Goal: Book appointment/travel/reservation

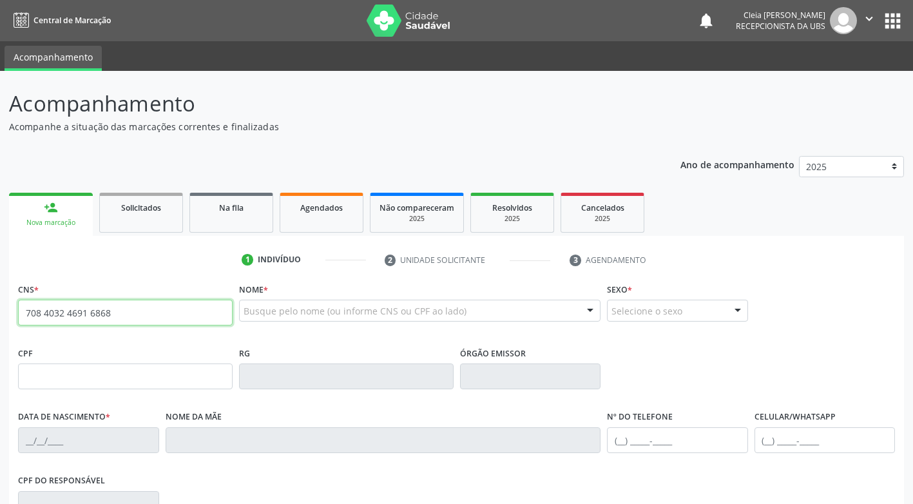
type input "708 4032 4691 6868"
type input "016.694.844-67"
type input "1[DATE]"
type input "[PERSON_NAME]"
type input "[PHONE_NUMBER]"
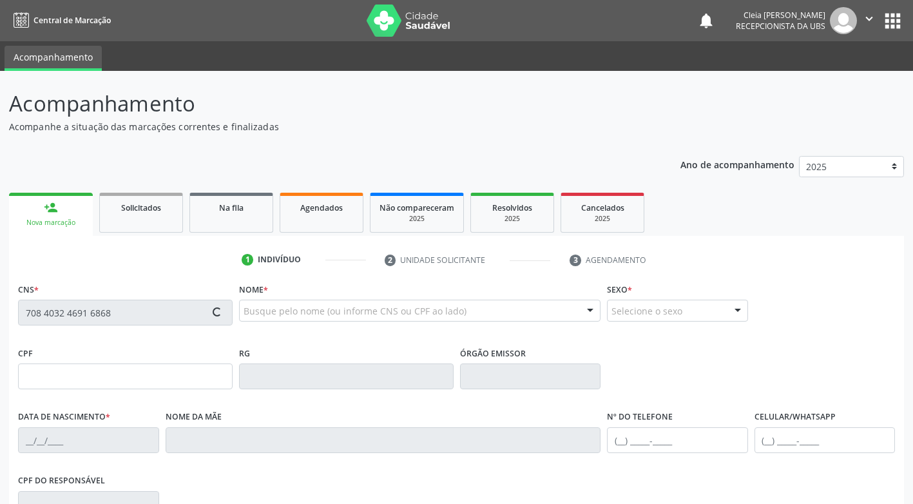
type input "[PHONE_NUMBER]"
type input "332"
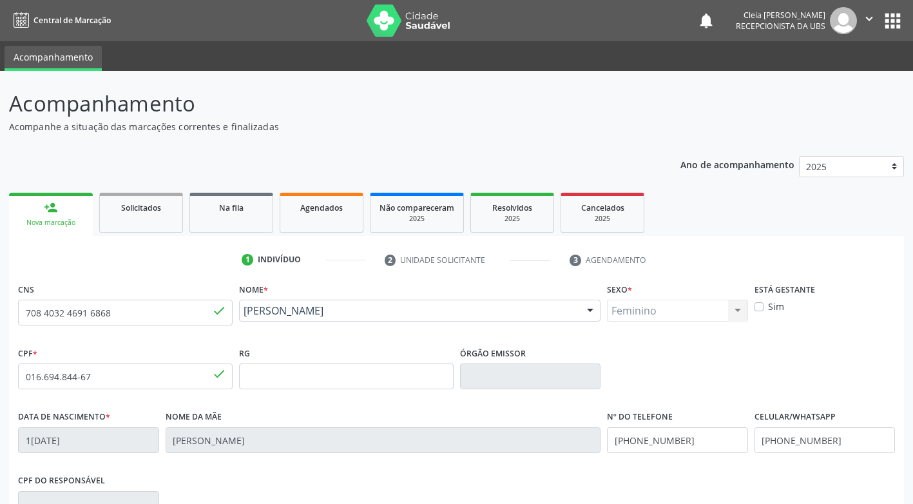
scroll to position [195, 0]
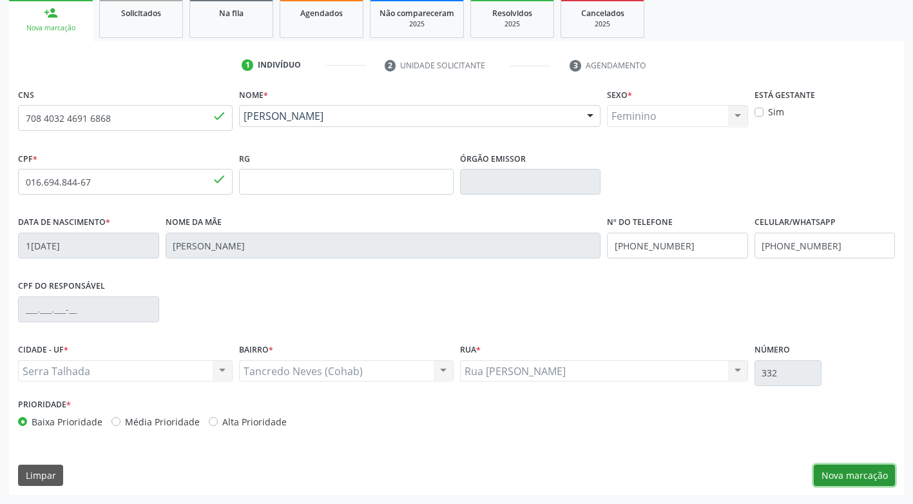
click at [844, 473] on button "Nova marcação" at bounding box center [854, 475] width 81 height 22
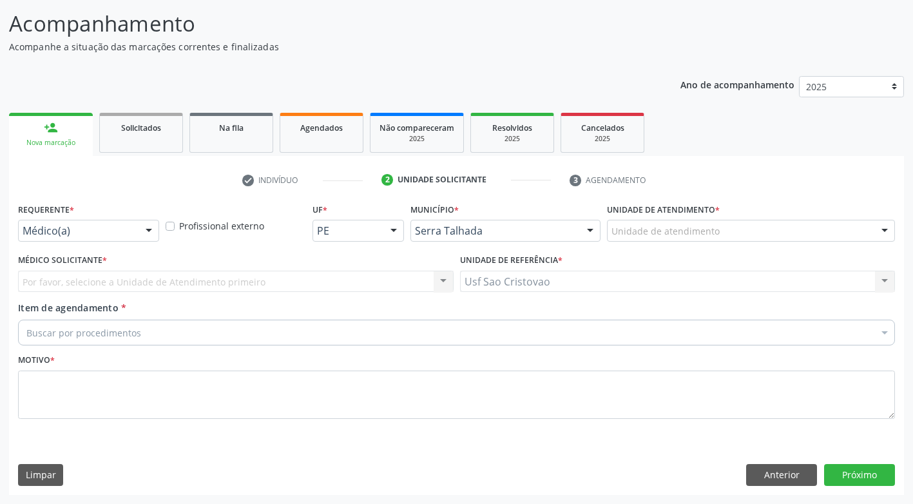
scroll to position [80, 0]
click at [146, 233] on div at bounding box center [148, 231] width 19 height 22
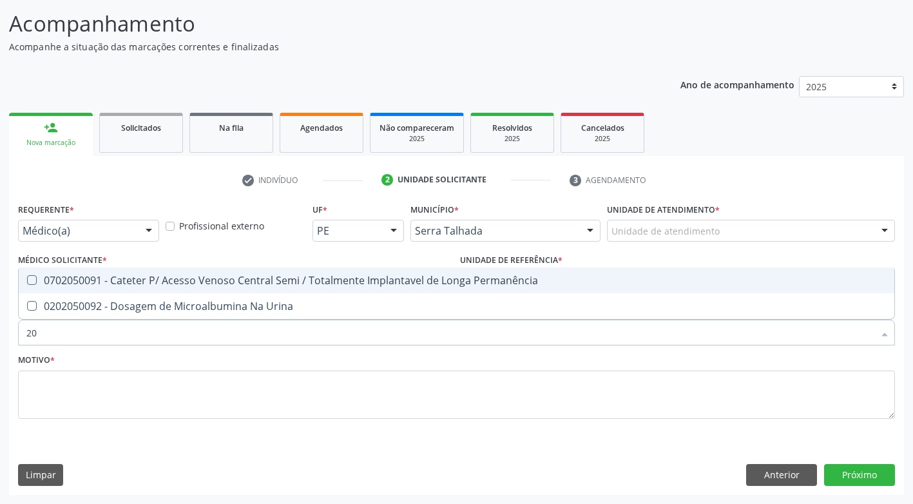
type input "2"
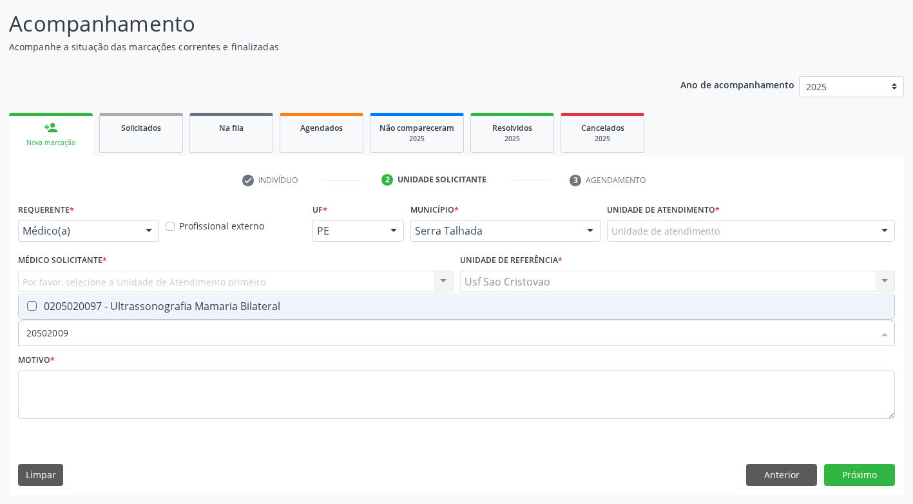
type input "205020097"
click at [33, 308] on Bilateral at bounding box center [32, 306] width 10 height 10
click at [27, 308] on Bilateral "checkbox" at bounding box center [23, 305] width 8 height 8
checkbox Bilateral "true"
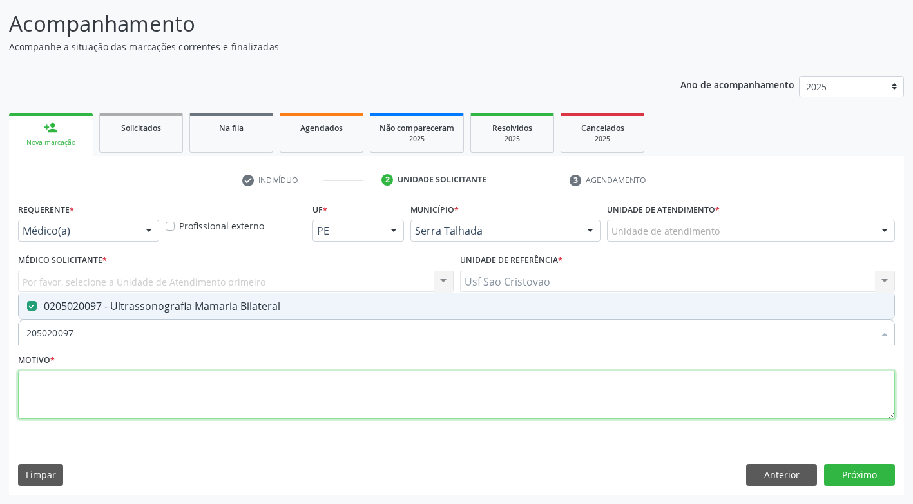
click at [106, 401] on textarea at bounding box center [456, 394] width 877 height 49
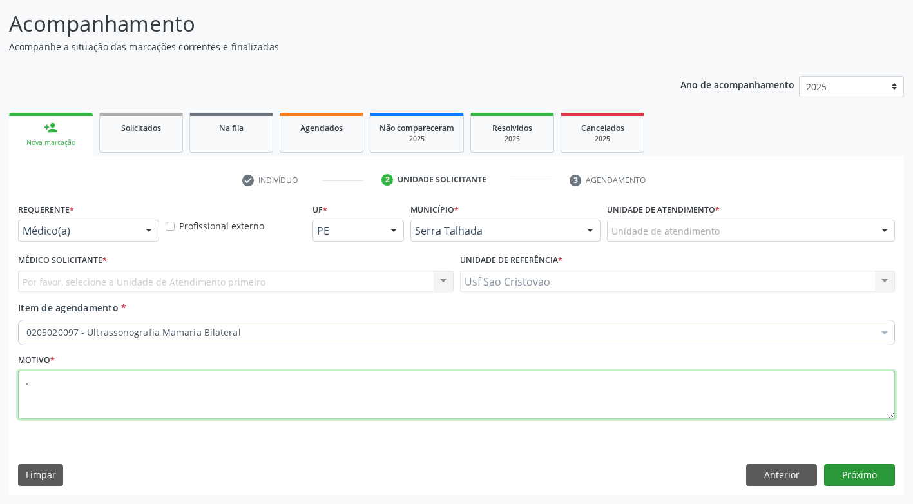
type textarea "."
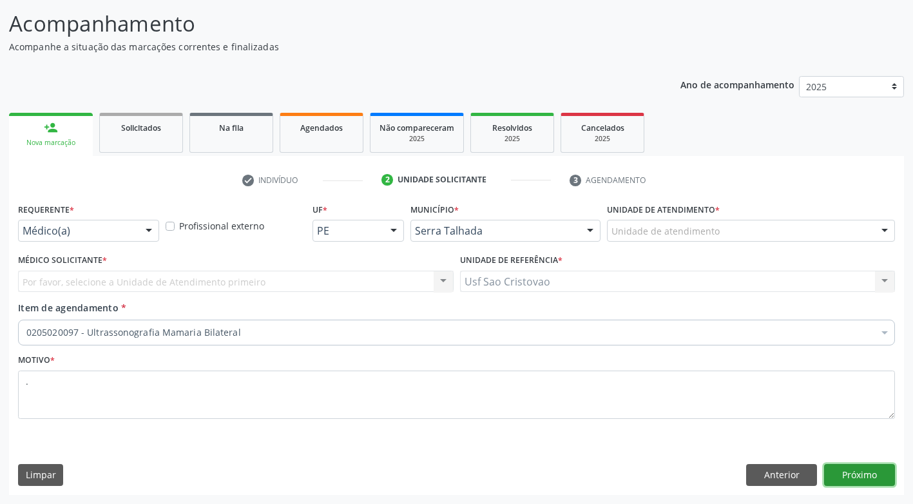
click at [852, 470] on button "Próximo" at bounding box center [859, 475] width 71 height 22
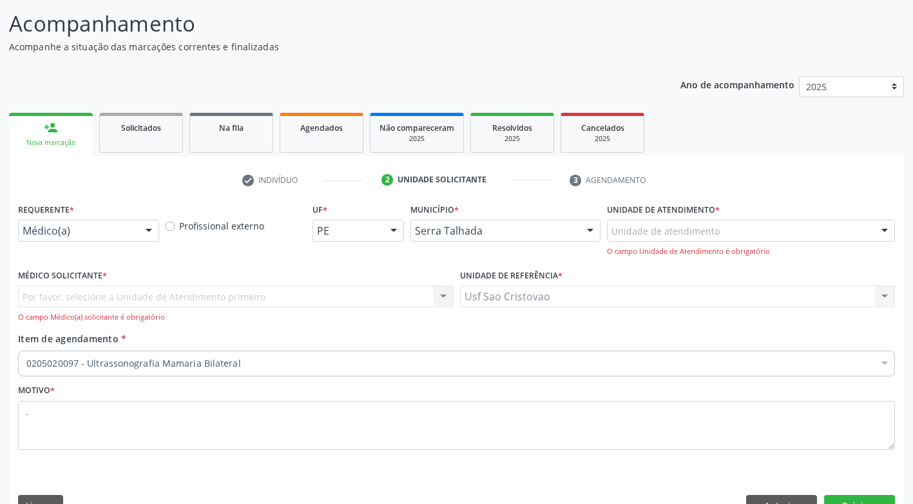
click at [146, 230] on div at bounding box center [148, 231] width 19 height 22
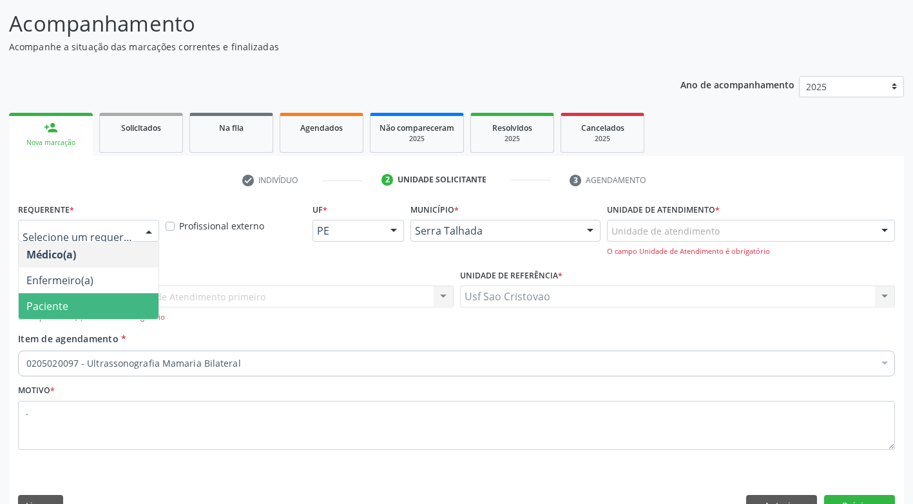
click at [126, 308] on span "Paciente" at bounding box center [89, 306] width 140 height 26
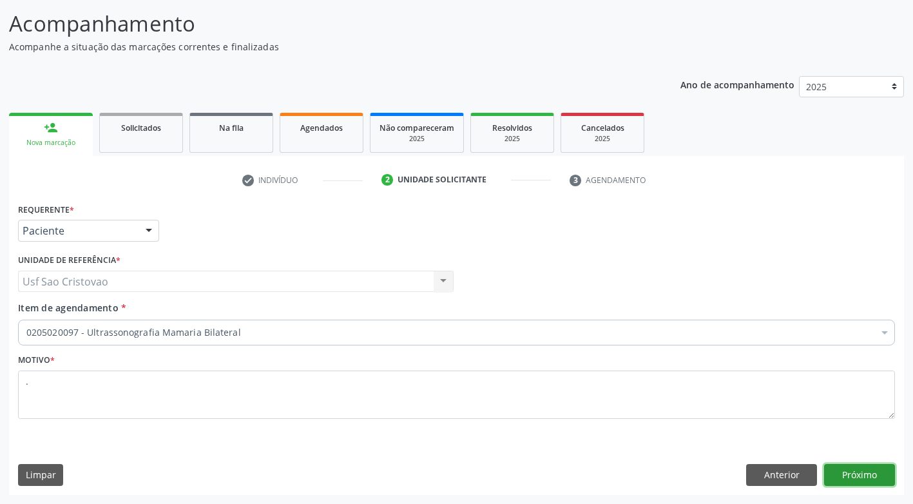
click at [871, 473] on button "Próximo" at bounding box center [859, 475] width 71 height 22
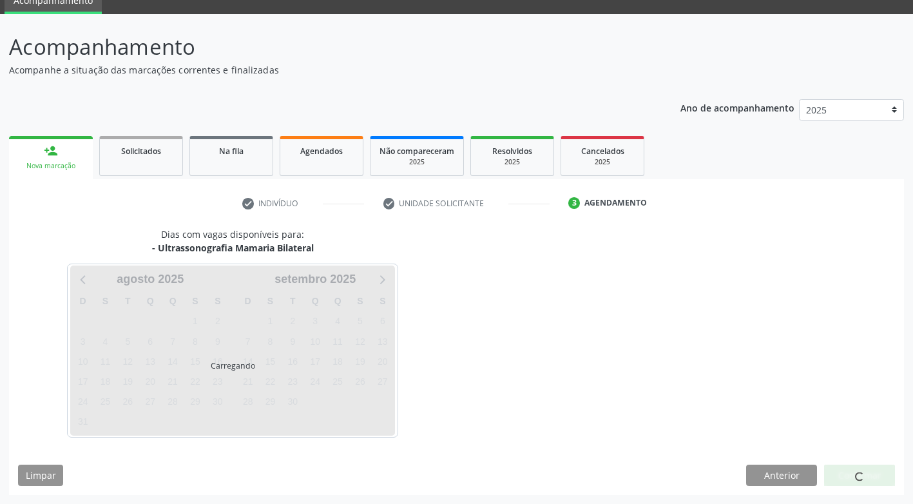
scroll to position [57, 0]
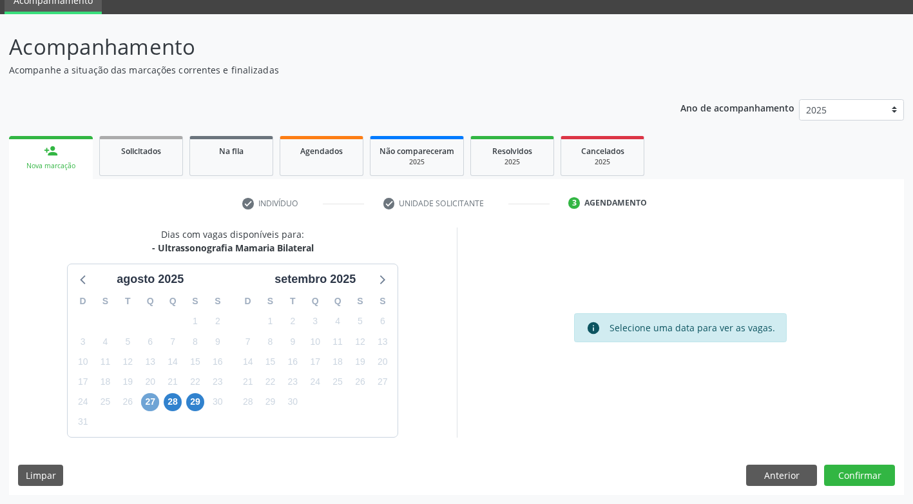
click at [149, 401] on span "27" at bounding box center [150, 402] width 18 height 18
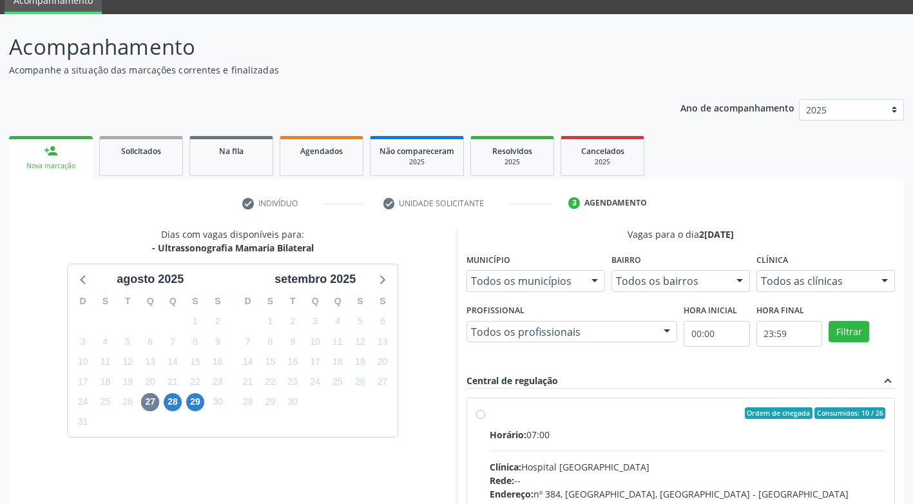
click at [486, 413] on div "Ordem de chegada Consumidos: 10 / 26 Horário: 07:00 Clínica: Hospital [GEOGRAPH…" at bounding box center [681, 506] width 410 height 198
radio input "true"
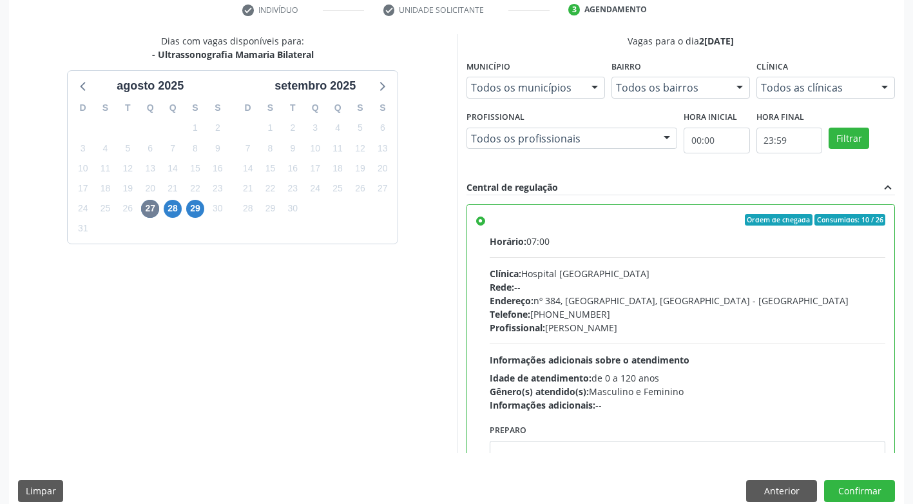
scroll to position [266, 0]
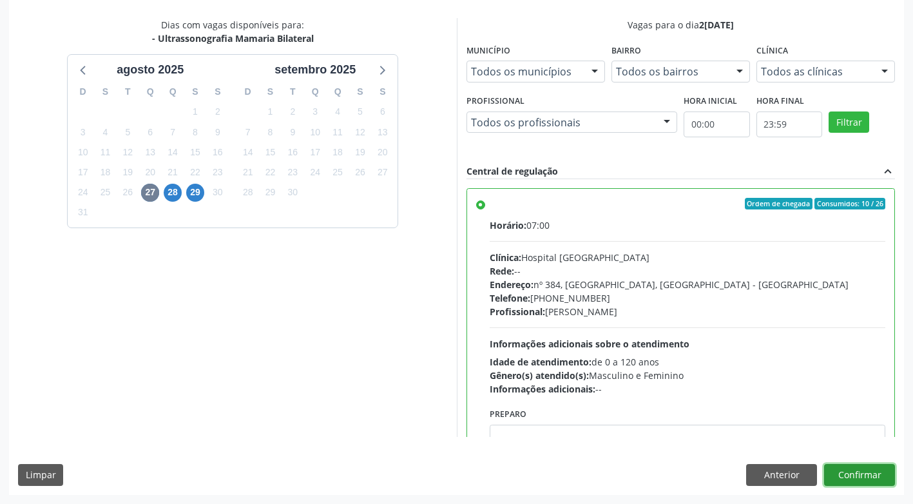
click at [848, 481] on button "Confirmar" at bounding box center [859, 475] width 71 height 22
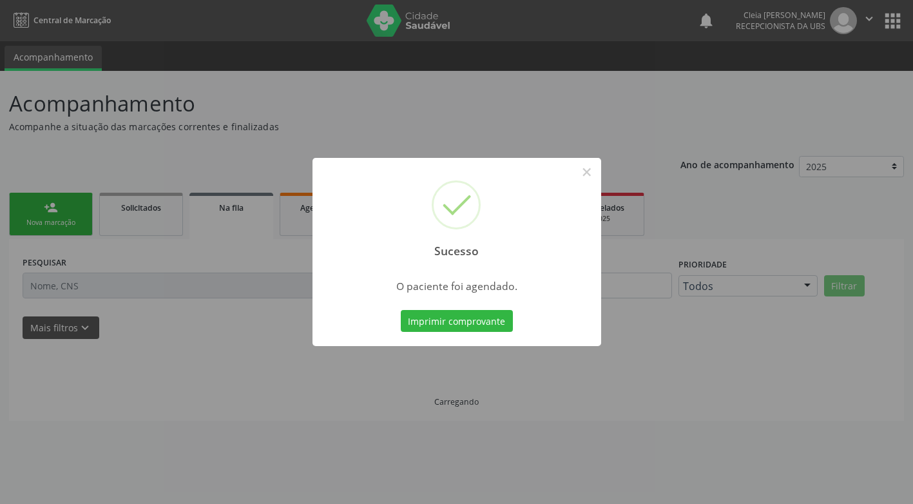
scroll to position [0, 0]
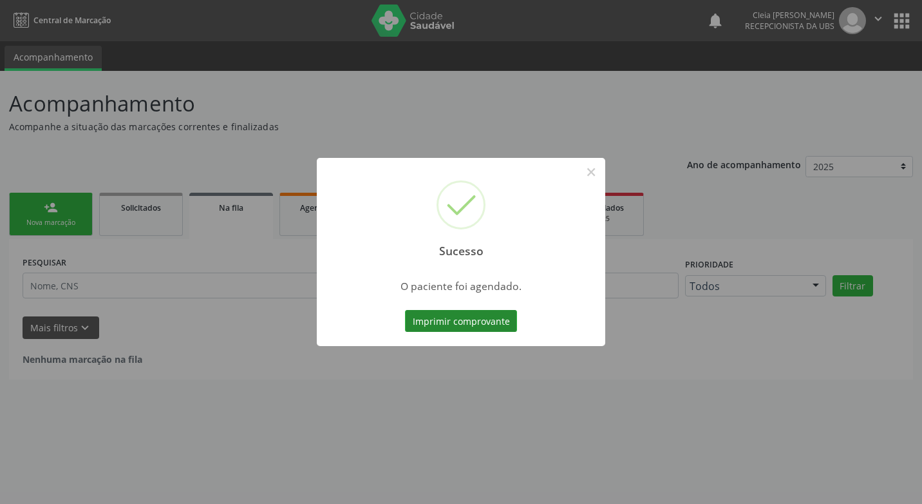
click at [499, 319] on button "Imprimir comprovante" at bounding box center [461, 321] width 112 height 22
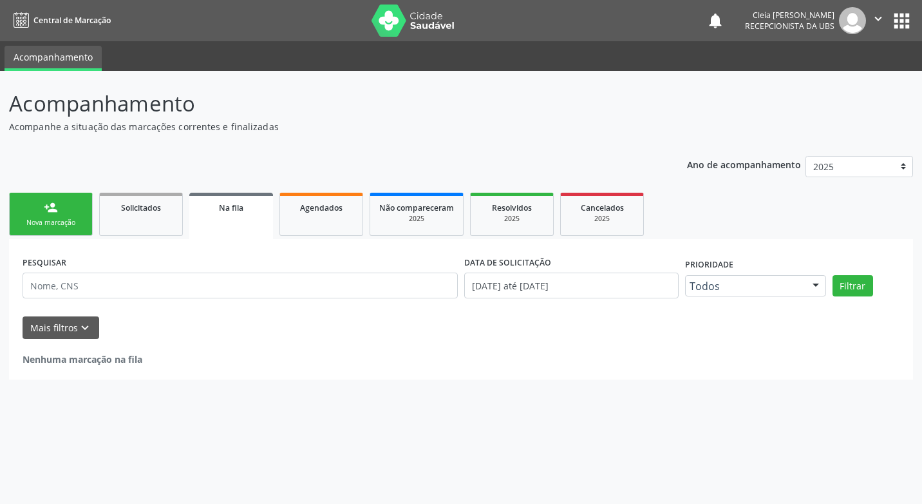
click at [80, 229] on link "person_add Nova marcação" at bounding box center [51, 214] width 84 height 43
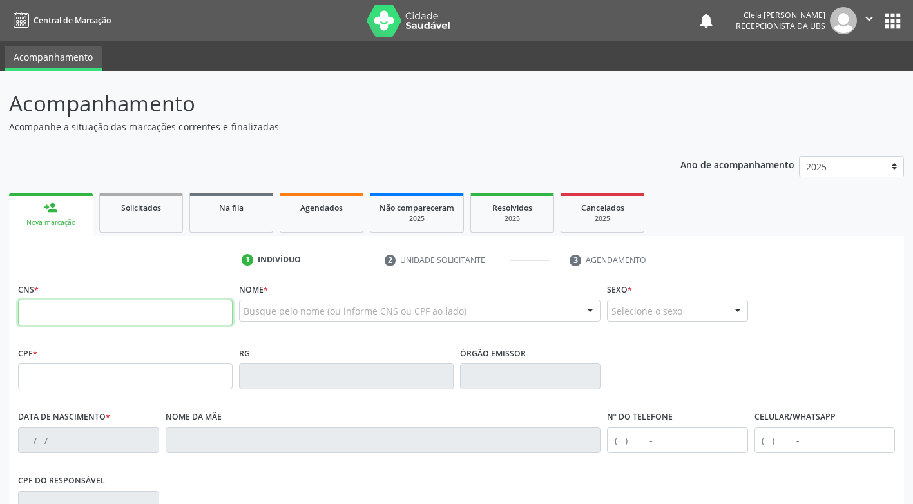
drag, startPoint x: 135, startPoint y: 315, endPoint x: 135, endPoint y: 308, distance: 7.1
click at [135, 308] on input "text" at bounding box center [125, 313] width 214 height 26
type input "708 4032 4691 6868"
type input "016.694.844-67"
type input "1[DATE]"
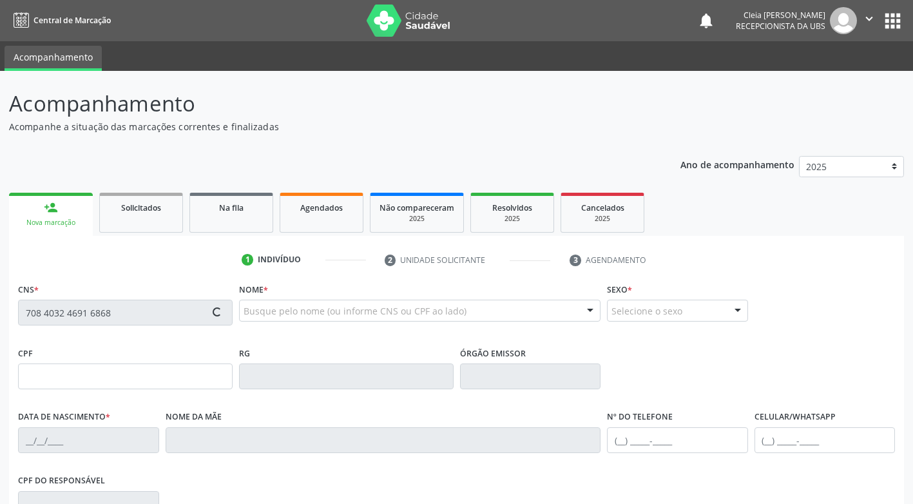
type input "[PERSON_NAME]"
type input "[PHONE_NUMBER]"
type input "332"
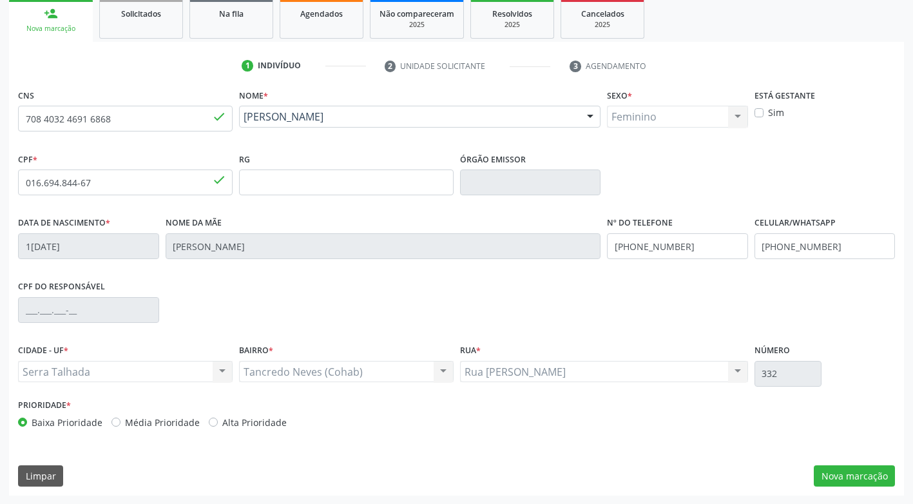
scroll to position [195, 0]
click at [873, 478] on button "Nova marcação" at bounding box center [854, 475] width 81 height 22
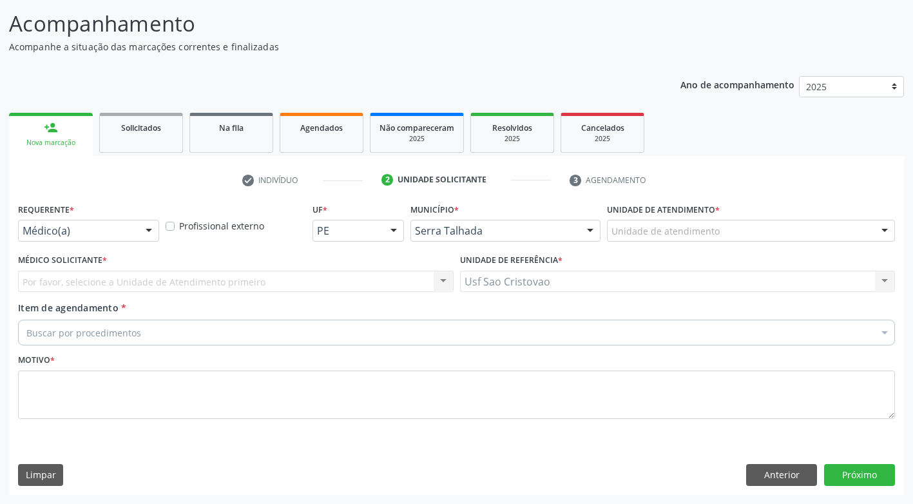
scroll to position [80, 0]
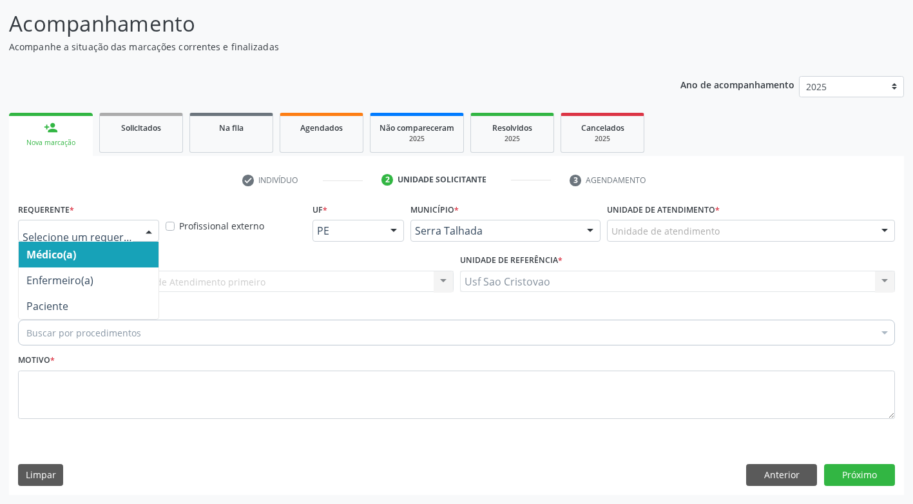
click at [151, 233] on div at bounding box center [148, 231] width 19 height 22
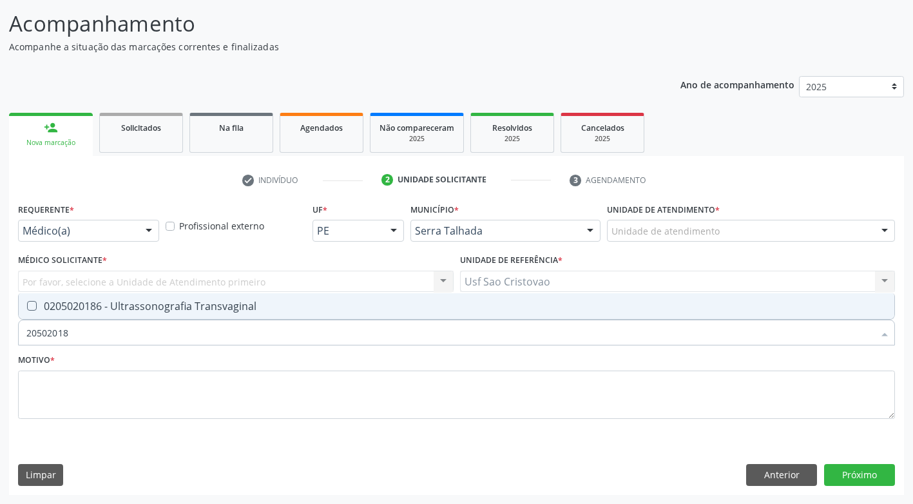
type input "205020186"
click at [30, 305] on Transvaginal at bounding box center [32, 306] width 10 height 10
click at [27, 305] on Transvaginal "checkbox" at bounding box center [23, 305] width 8 height 8
checkbox Transvaginal "true"
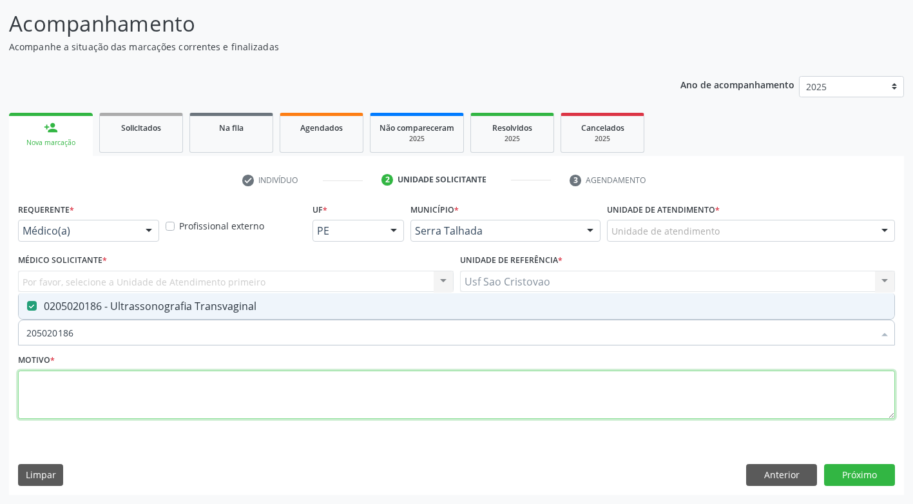
drag, startPoint x: 65, startPoint y: 399, endPoint x: 68, endPoint y: 392, distance: 6.9
click at [67, 396] on textarea at bounding box center [456, 394] width 877 height 49
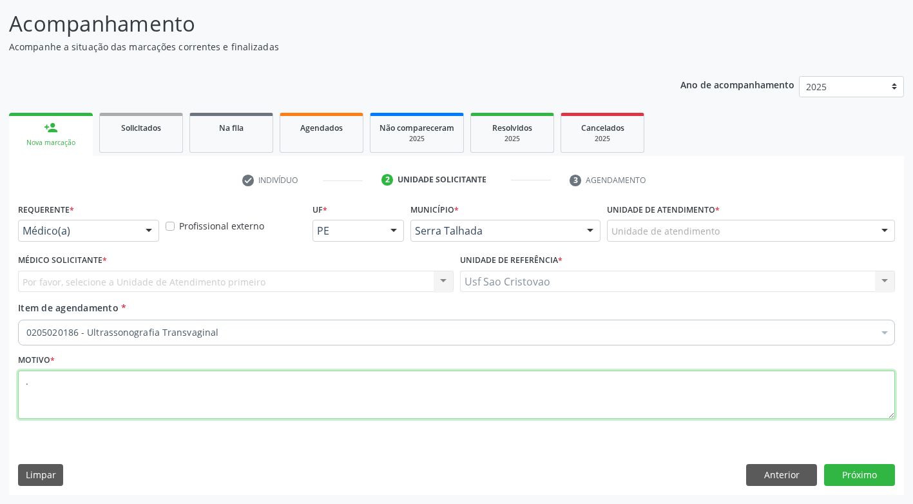
type textarea "."
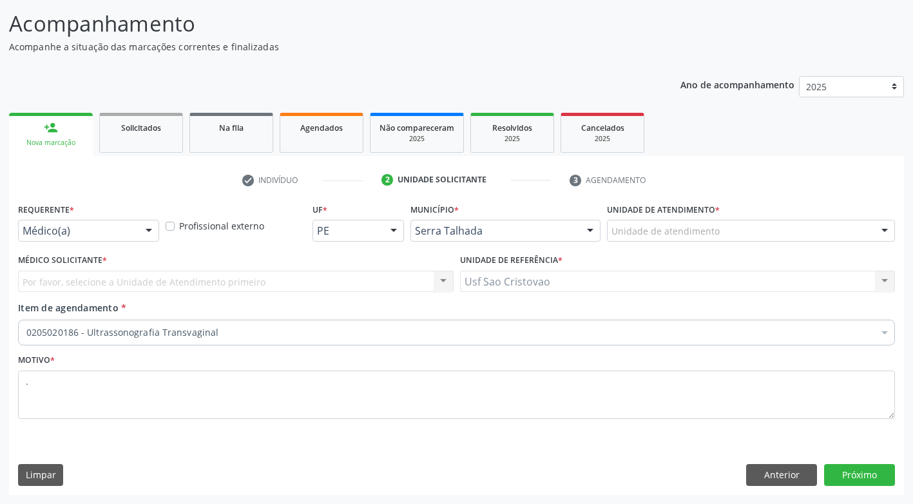
click at [446, 448] on div "Requerente * Médico(a) Médico(a) Enfermeiro(a) Paciente Nenhum resultado encont…" at bounding box center [456, 347] width 895 height 294
click at [875, 479] on button "Próximo" at bounding box center [859, 475] width 71 height 22
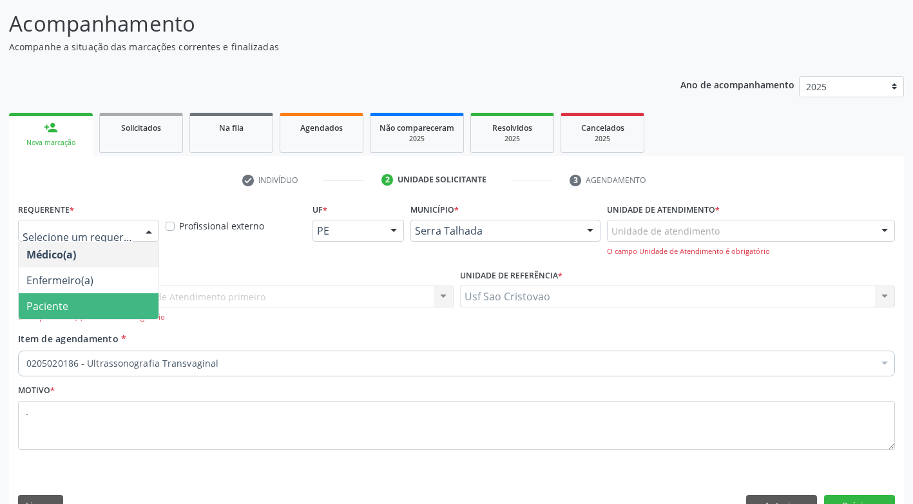
click at [152, 229] on div at bounding box center [148, 231] width 19 height 22
click at [140, 297] on span "Paciente" at bounding box center [89, 306] width 140 height 26
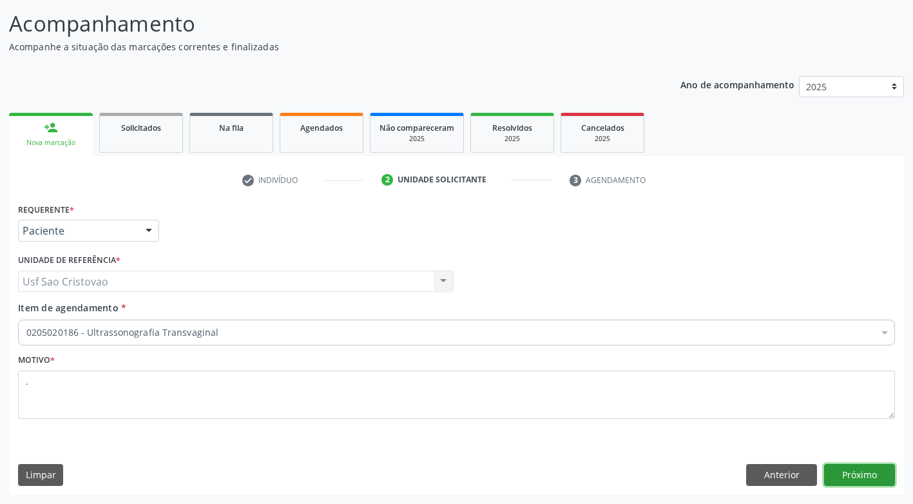
click at [832, 476] on button "Próximo" at bounding box center [859, 475] width 71 height 22
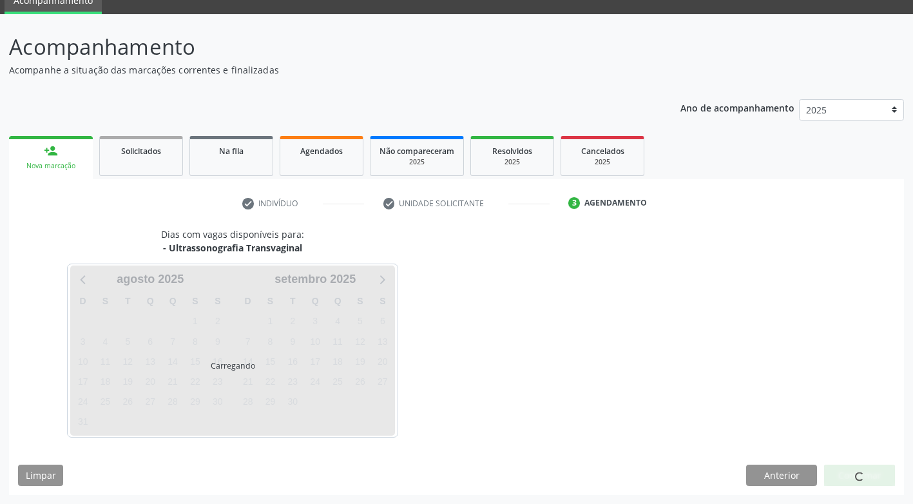
scroll to position [57, 0]
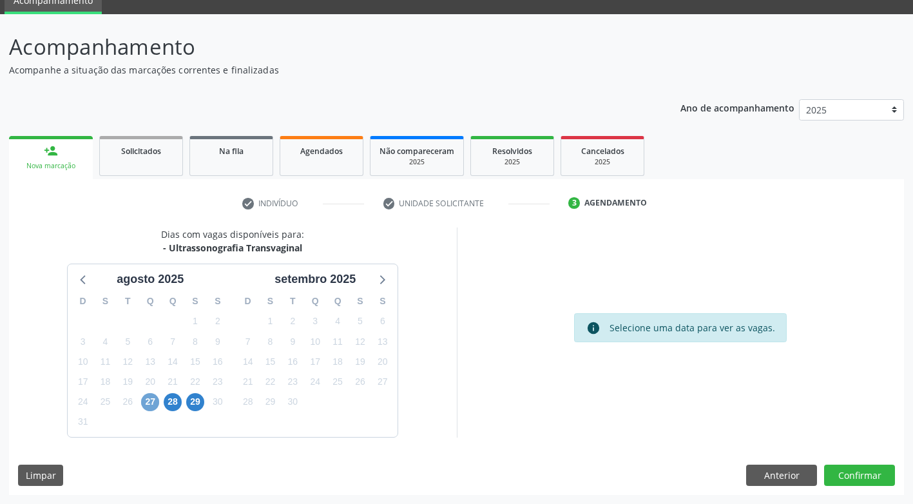
click at [148, 404] on span "27" at bounding box center [150, 402] width 18 height 18
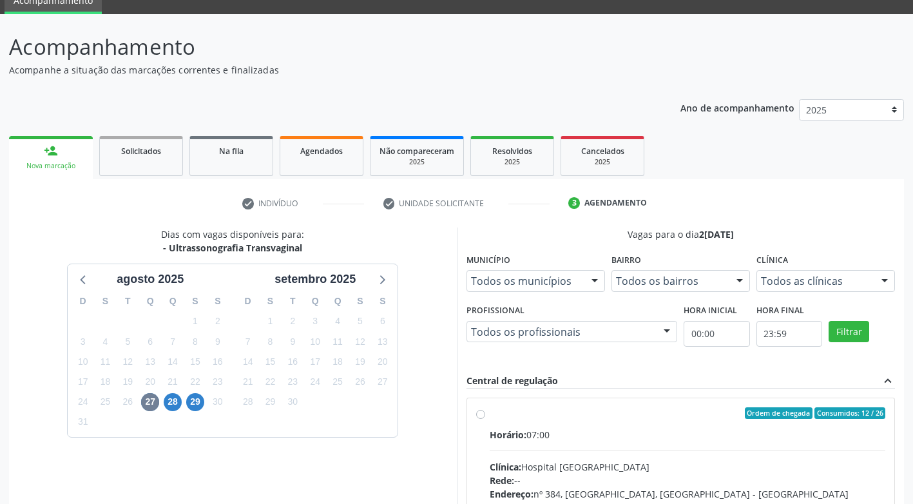
click at [490, 415] on label "Ordem de chegada Consumidos: 12 / 26 Horário: 07:00 Clínica: Hospital [GEOGRAPH…" at bounding box center [688, 506] width 396 height 198
click at [479, 415] on input "Ordem de chegada Consumidos: 12 / 26 Horário: 07:00 Clínica: Hospital [GEOGRAPH…" at bounding box center [480, 413] width 9 height 12
radio input "true"
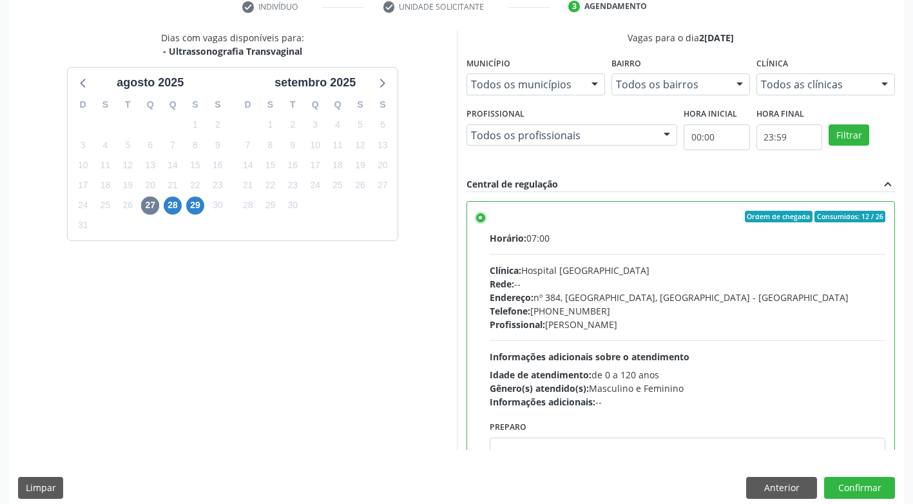
scroll to position [266, 0]
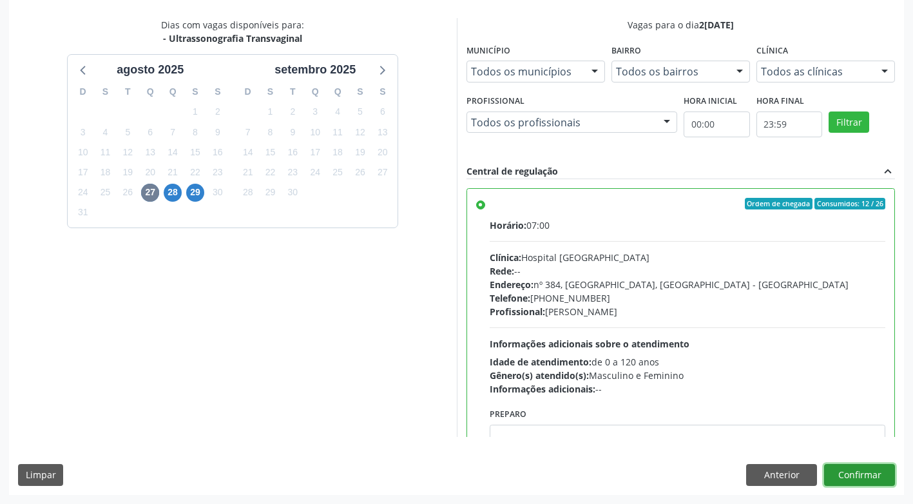
click at [850, 475] on button "Confirmar" at bounding box center [859, 475] width 71 height 22
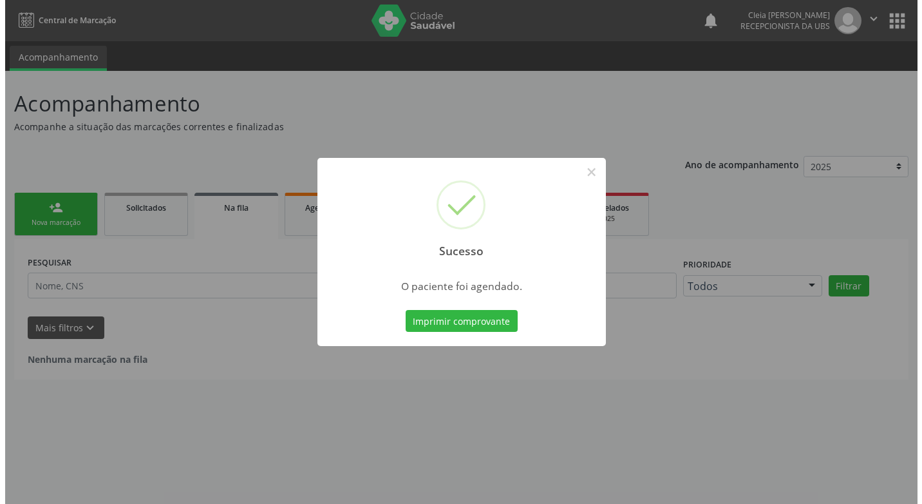
scroll to position [0, 0]
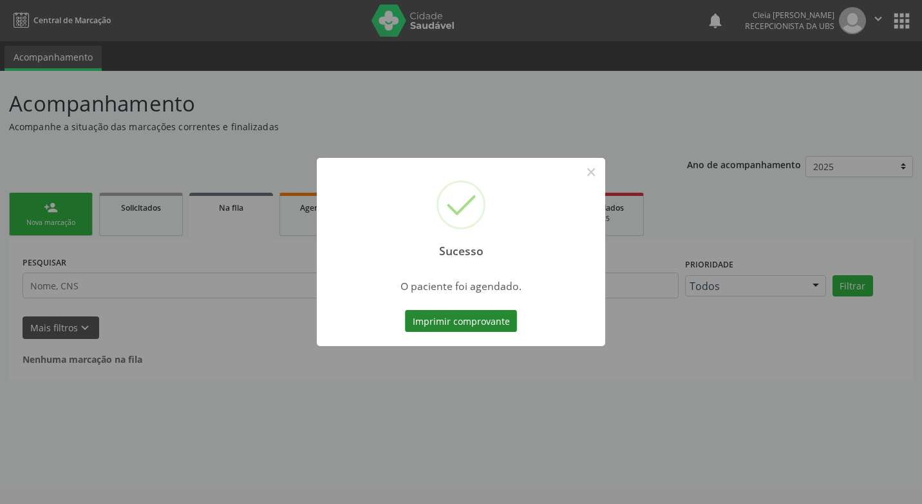
click at [477, 326] on button "Imprimir comprovante" at bounding box center [461, 321] width 112 height 22
